Goal: Use online tool/utility: Utilize a website feature to perform a specific function

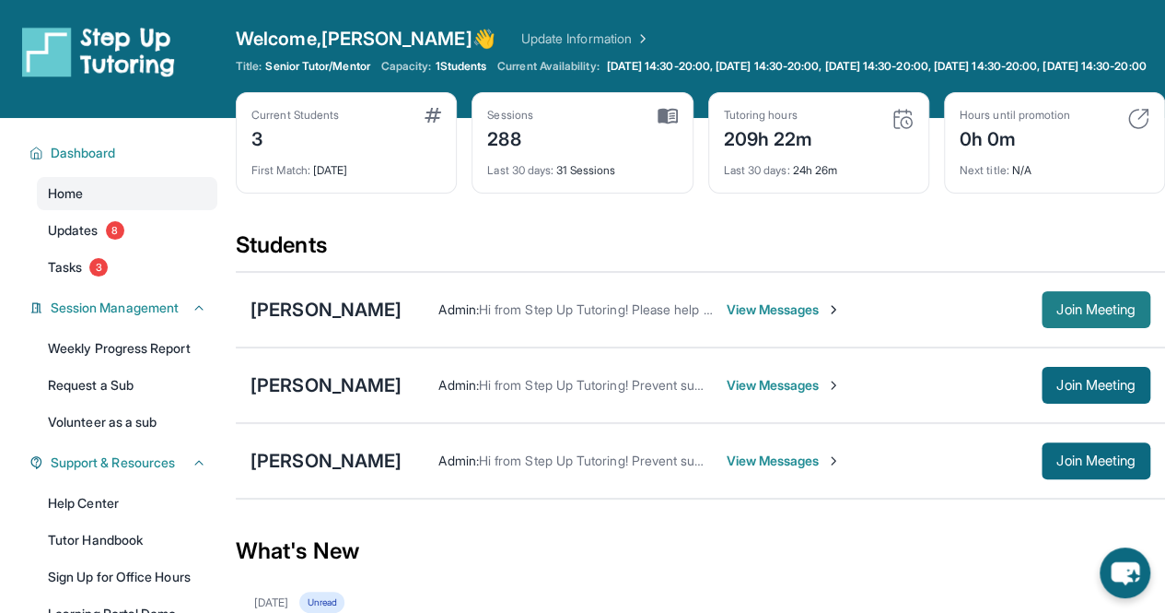
click at [1073, 315] on span "Join Meeting" at bounding box center [1096, 309] width 79 height 11
click at [1123, 315] on span "Join Meeting" at bounding box center [1096, 309] width 79 height 11
click at [1059, 315] on span "Join Meeting" at bounding box center [1096, 309] width 79 height 11
